Goal: Information Seeking & Learning: Learn about a topic

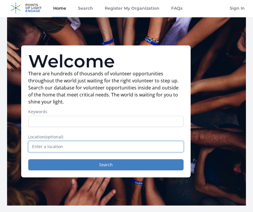
click at [65, 146] on input "text" at bounding box center [105, 147] width 155 height 11
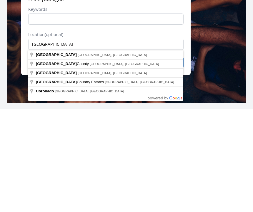
type input "San Diego, CA, USA"
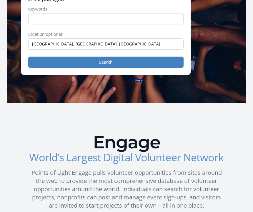
click at [107, 64] on button "Search" at bounding box center [105, 62] width 155 height 11
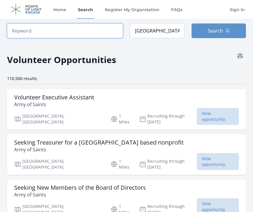
click at [19, 28] on input "search" at bounding box center [65, 30] width 116 height 15
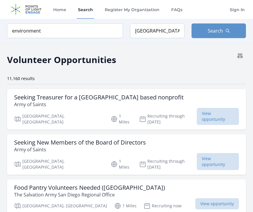
click at [220, 28] on span "Search" at bounding box center [214, 30] width 15 height 7
click at [50, 27] on input "environment" at bounding box center [65, 30] width 116 height 15
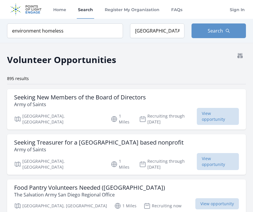
click at [220, 32] on span "Search" at bounding box center [214, 30] width 15 height 7
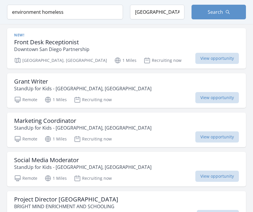
scroll to position [276, 0]
click at [213, 92] on span "View opportunity" at bounding box center [216, 97] width 43 height 11
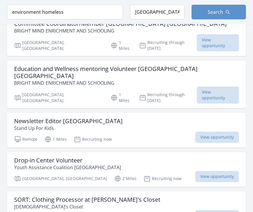
scroll to position [633, 0]
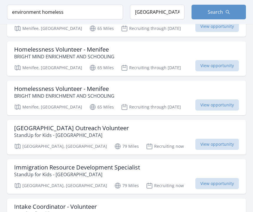
scroll to position [1301, 0]
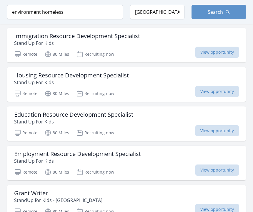
scroll to position [1654, 0]
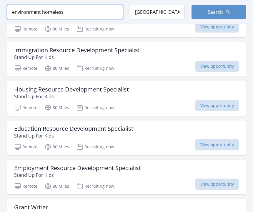
click at [65, 10] on input "environment homeless" at bounding box center [65, 12] width 116 height 15
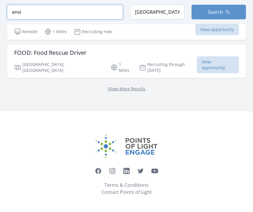
scroll to position [798, 0]
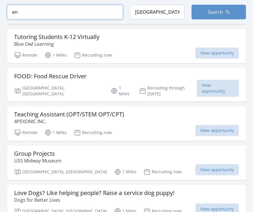
type input "e"
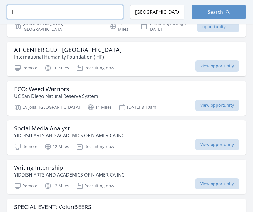
type input "l"
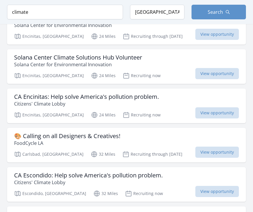
click at [222, 8] on button "Search" at bounding box center [218, 12] width 54 height 15
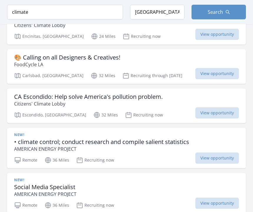
click at [215, 154] on span "View opportunity" at bounding box center [216, 158] width 43 height 11
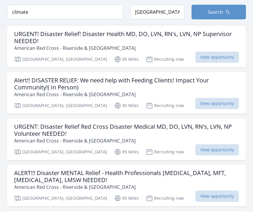
scroll to position [1341, 0]
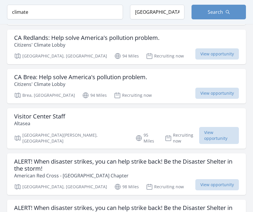
scroll to position [1866, 0]
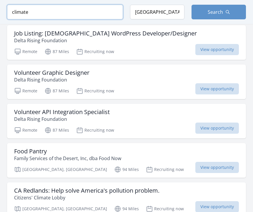
click at [28, 12] on input "climate" at bounding box center [65, 12] width 116 height 15
type input "c"
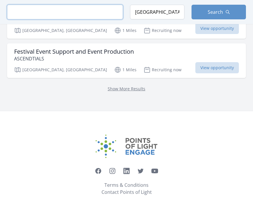
scroll to position [794, 0]
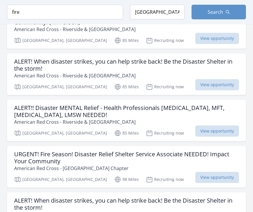
click at [217, 11] on span "Search" at bounding box center [214, 12] width 15 height 7
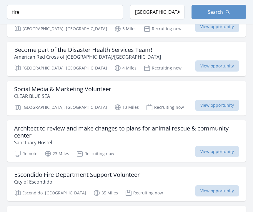
scroll to position [208, 0]
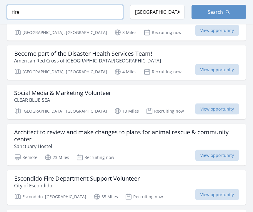
click at [38, 12] on input "fire" at bounding box center [65, 12] width 116 height 15
type input "f"
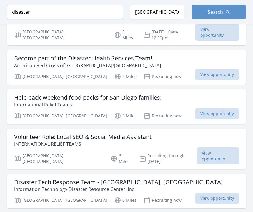
click at [217, 13] on span "Search" at bounding box center [214, 12] width 15 height 7
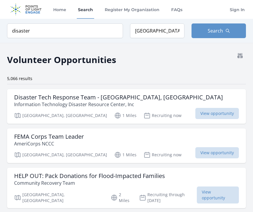
click at [216, 115] on span "View opportunity" at bounding box center [216, 113] width 43 height 11
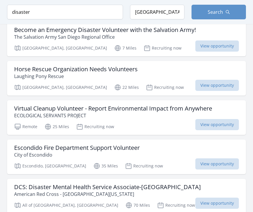
scroll to position [570, 0]
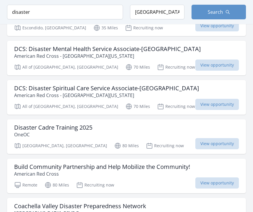
scroll to position [709, 0]
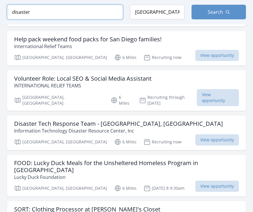
click at [105, 12] on input "disaster" at bounding box center [65, 12] width 116 height 15
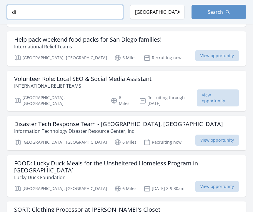
type input "d"
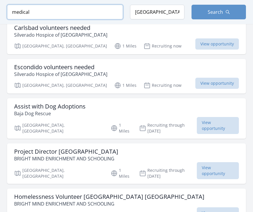
type input "medical"
click at [217, 10] on span "Search" at bounding box center [214, 12] width 15 height 7
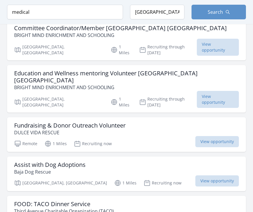
scroll to position [617, 0]
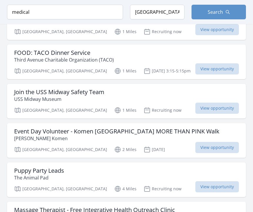
scroll to position [766, 0]
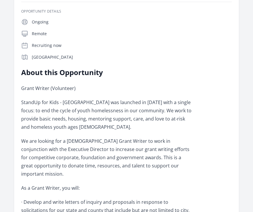
scroll to position [94, 0]
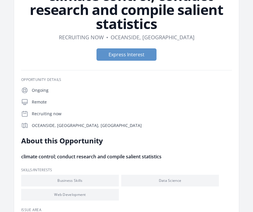
scroll to position [56, 0]
